Goal: Transaction & Acquisition: Purchase product/service

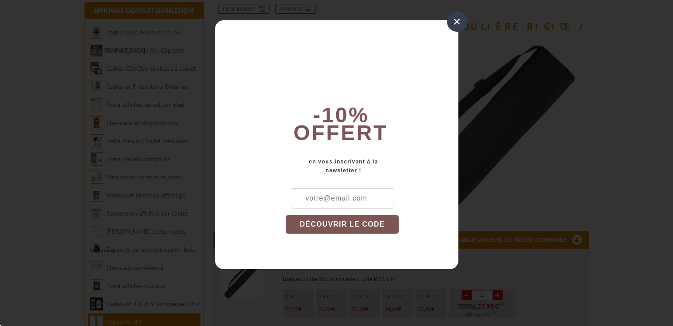
scroll to position [133, 0]
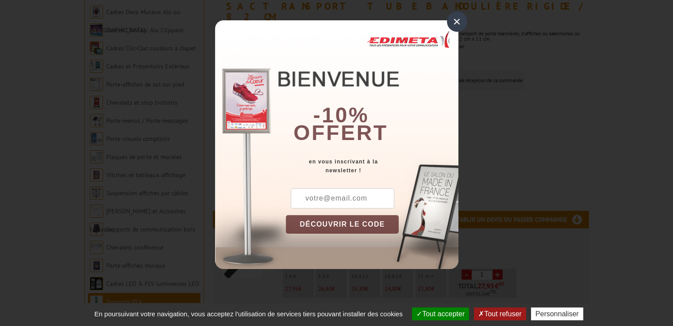
click at [456, 21] on div "×" at bounding box center [457, 21] width 20 height 20
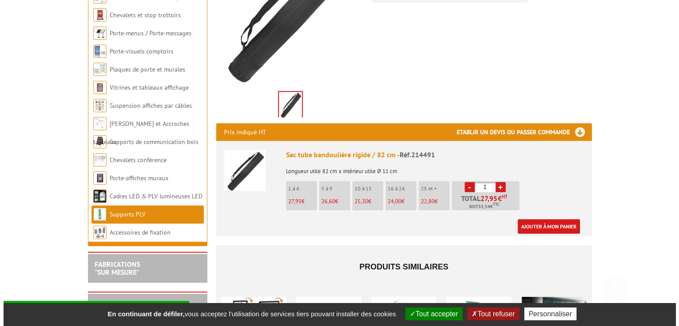
scroll to position [221, 0]
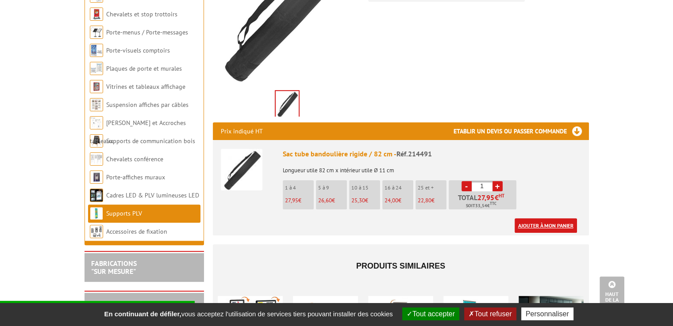
click at [538, 218] on link "Ajouter à mon panier" at bounding box center [545, 225] width 62 height 15
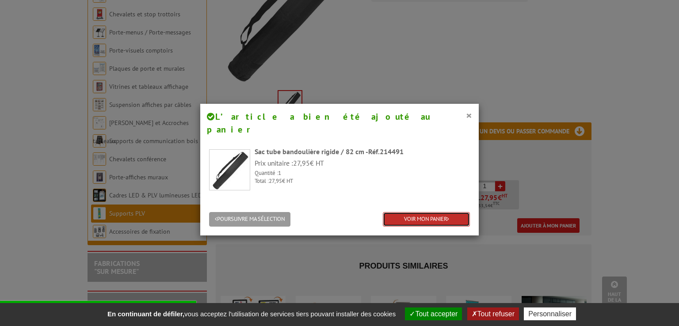
click at [389, 212] on link "VOIR MON PANIER" at bounding box center [426, 219] width 87 height 15
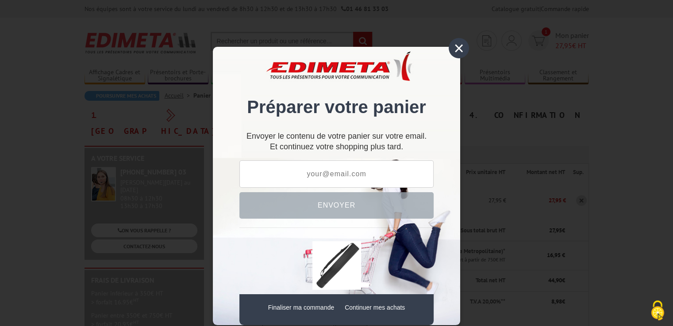
click at [453, 53] on div "×" at bounding box center [458, 48] width 20 height 20
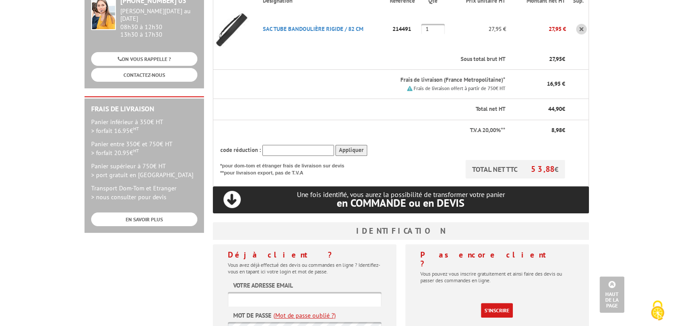
scroll to position [44, 0]
